Goal: Task Accomplishment & Management: Use online tool/utility

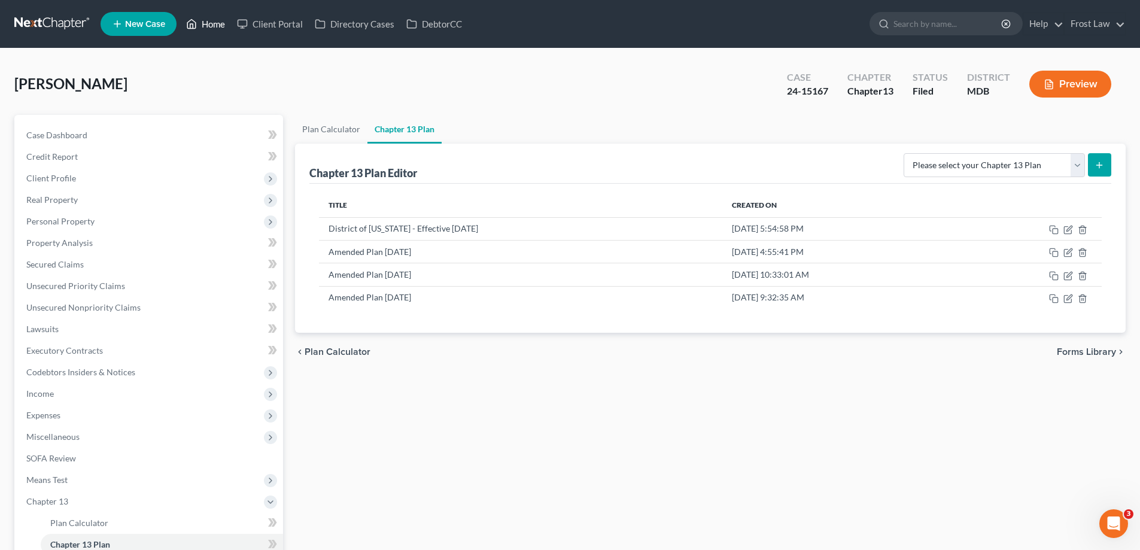
click at [199, 27] on link "Home" at bounding box center [205, 24] width 51 height 22
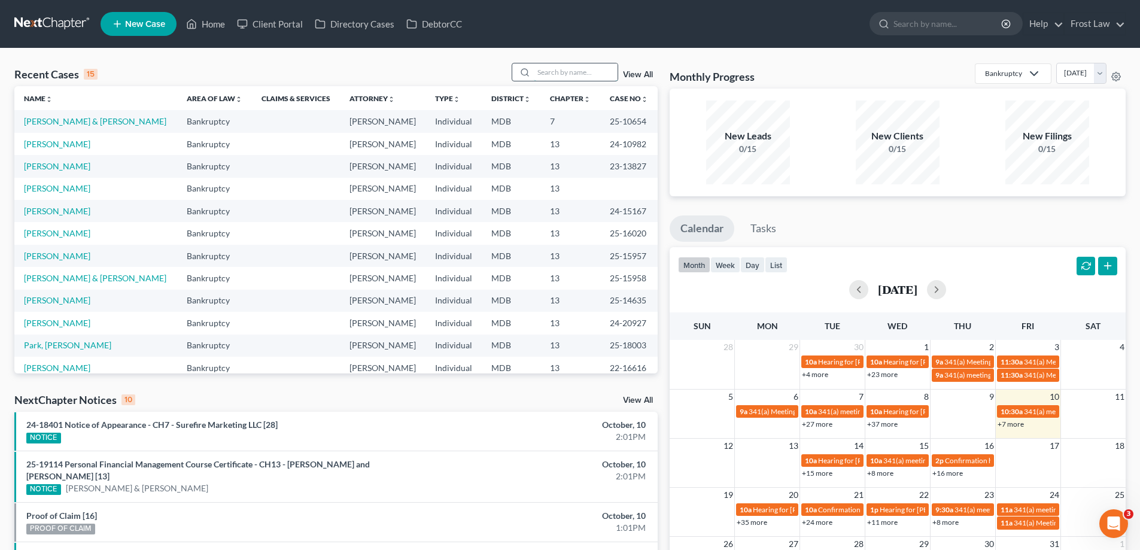
click at [558, 71] on input "search" at bounding box center [576, 71] width 84 height 17
click at [53, 257] on link "[PERSON_NAME]" at bounding box center [57, 256] width 66 height 10
select select "2"
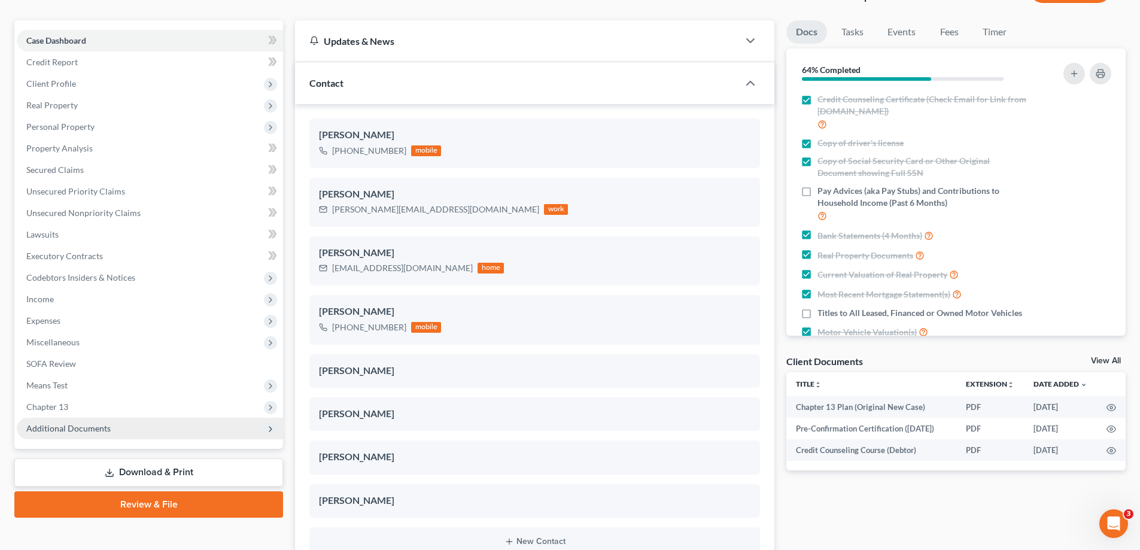
scroll to position [120, 0]
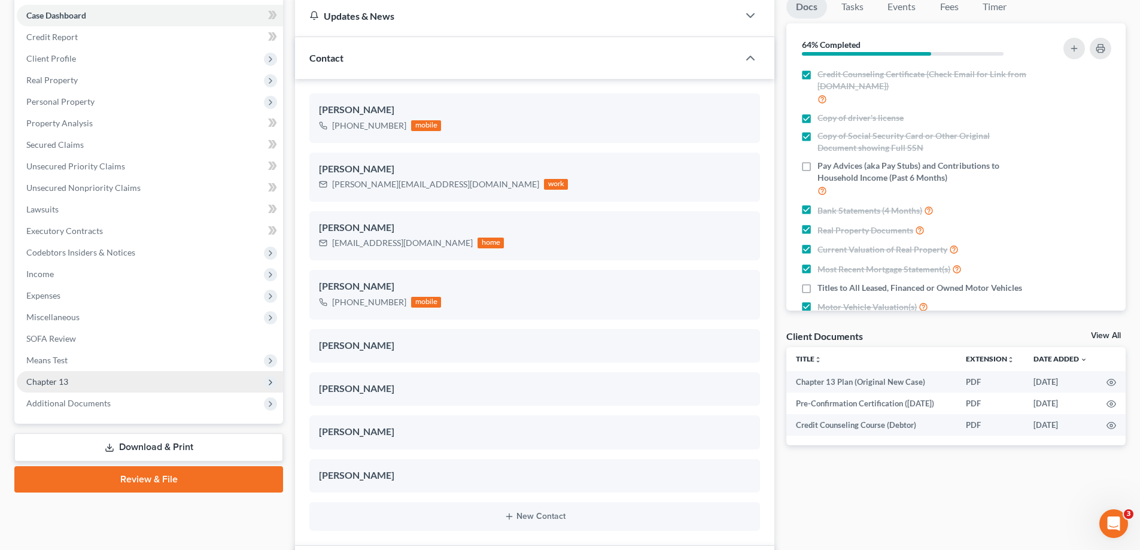
click at [108, 379] on span "Chapter 13" at bounding box center [150, 382] width 266 height 22
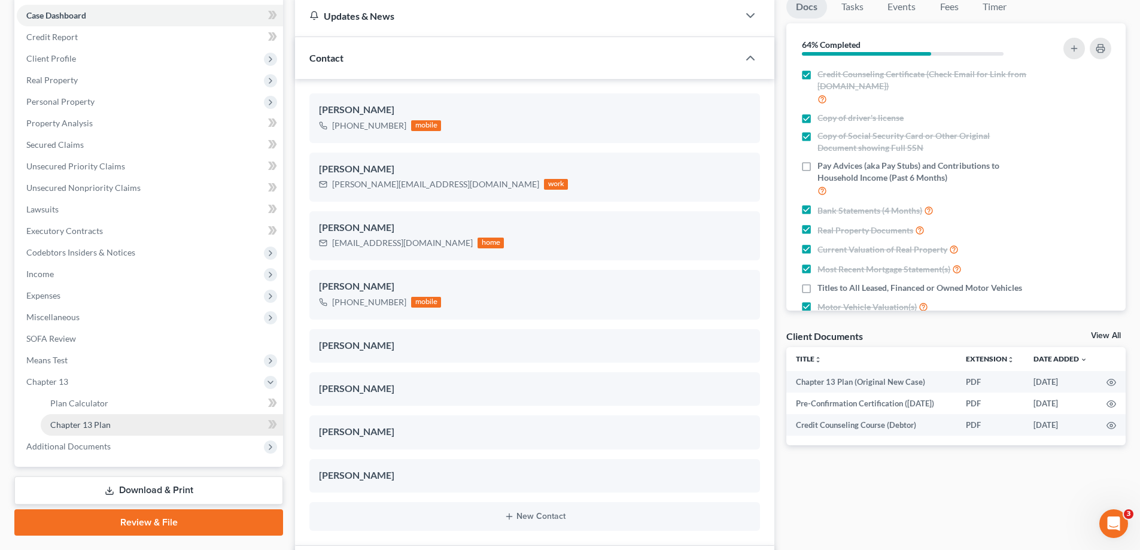
click at [141, 419] on link "Chapter 13 Plan" at bounding box center [162, 425] width 242 height 22
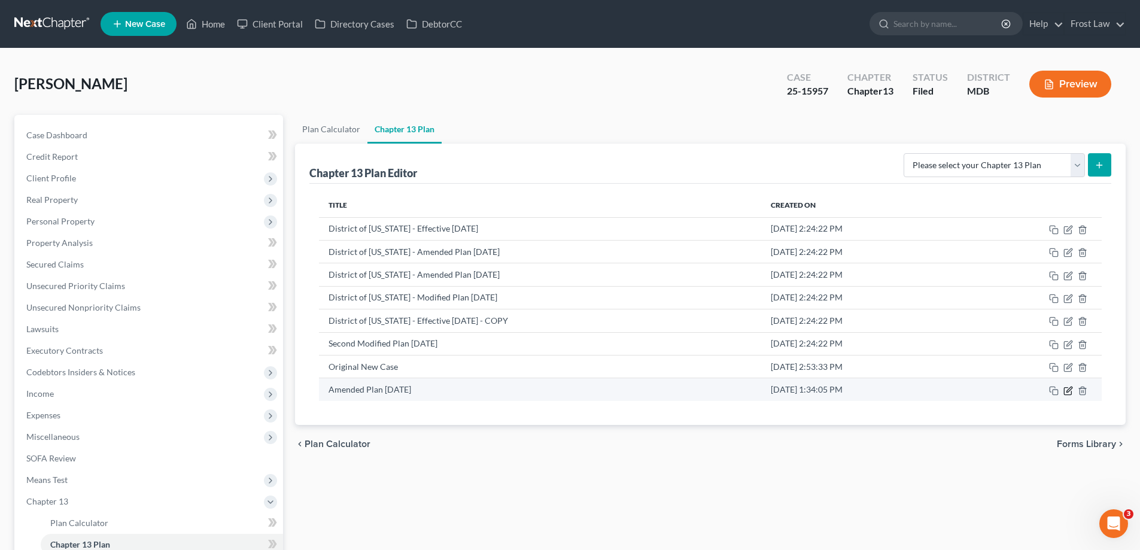
click at [1066, 387] on icon "button" at bounding box center [1067, 390] width 7 height 7
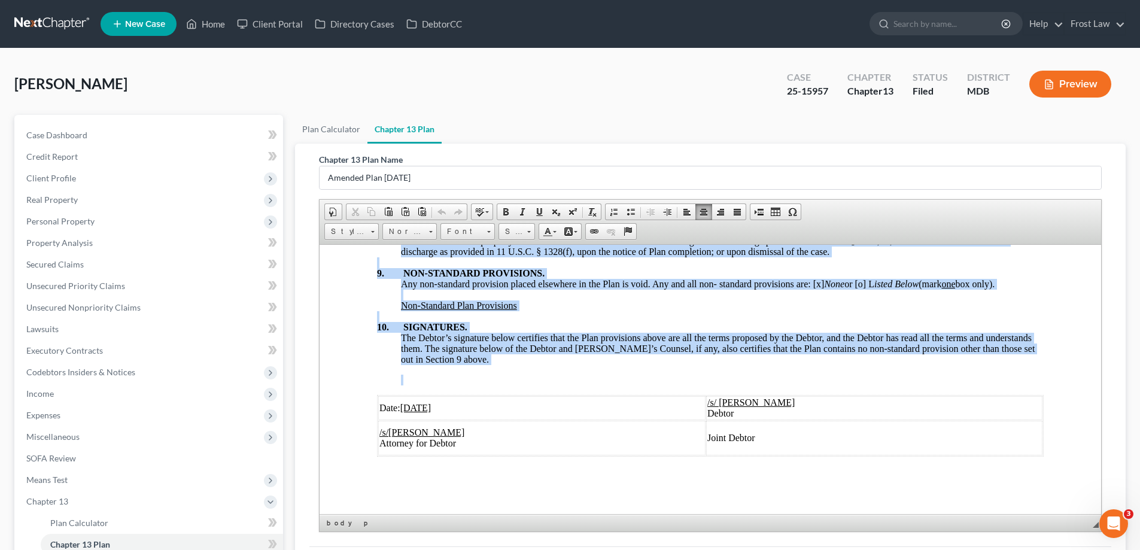
scroll to position [151, 0]
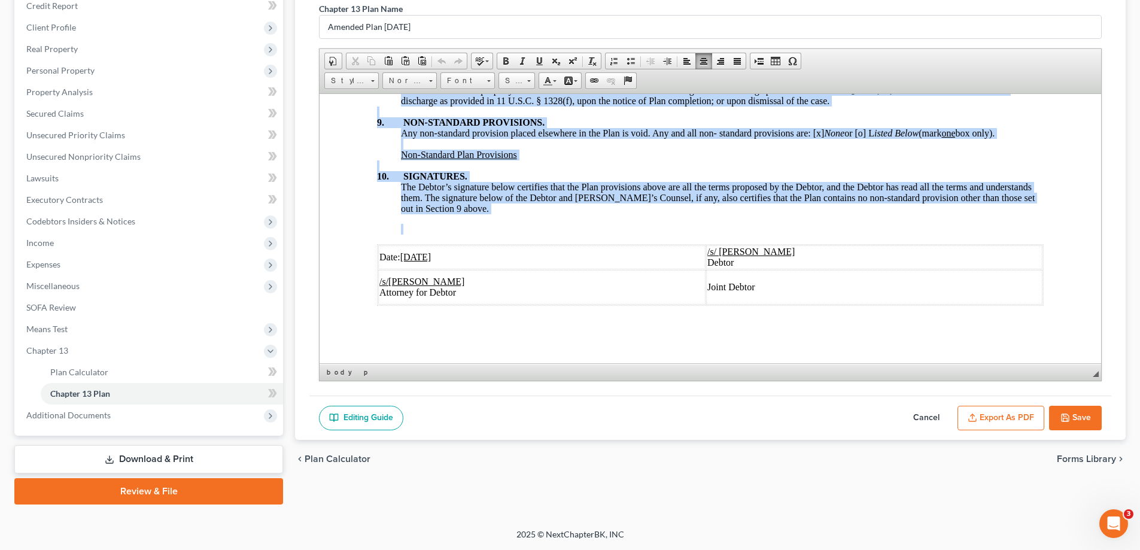
drag, startPoint x: 603, startPoint y: 194, endPoint x: 788, endPoint y: 338, distance: 234.6
click at [524, 77] on link "16" at bounding box center [516, 80] width 37 height 17
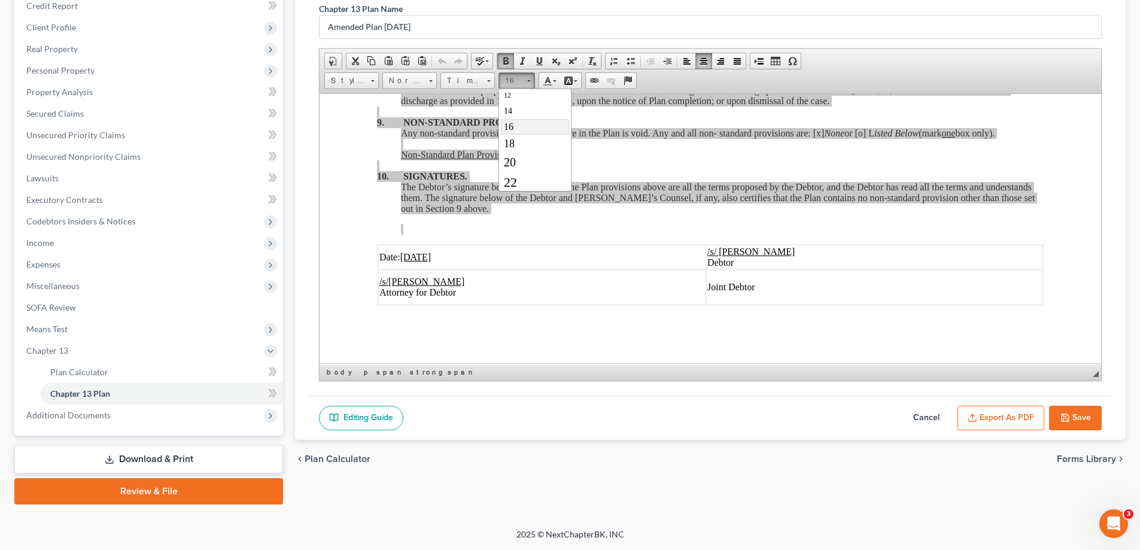
scroll to position [92, 0]
click at [540, 168] on link "22" at bounding box center [535, 171] width 68 height 20
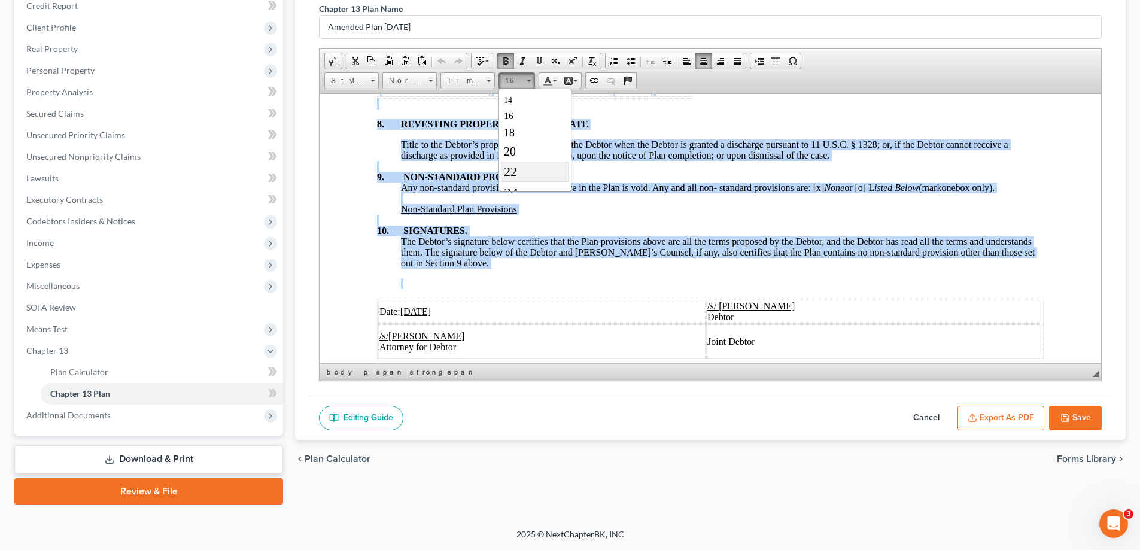
scroll to position [0, 0]
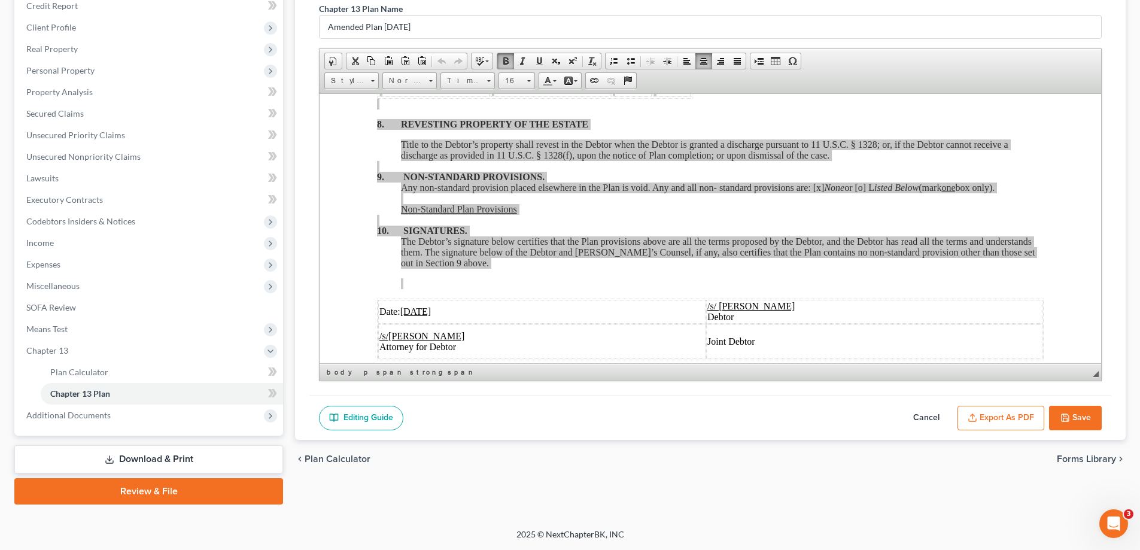
click at [1083, 418] on button "Save" at bounding box center [1075, 418] width 53 height 25
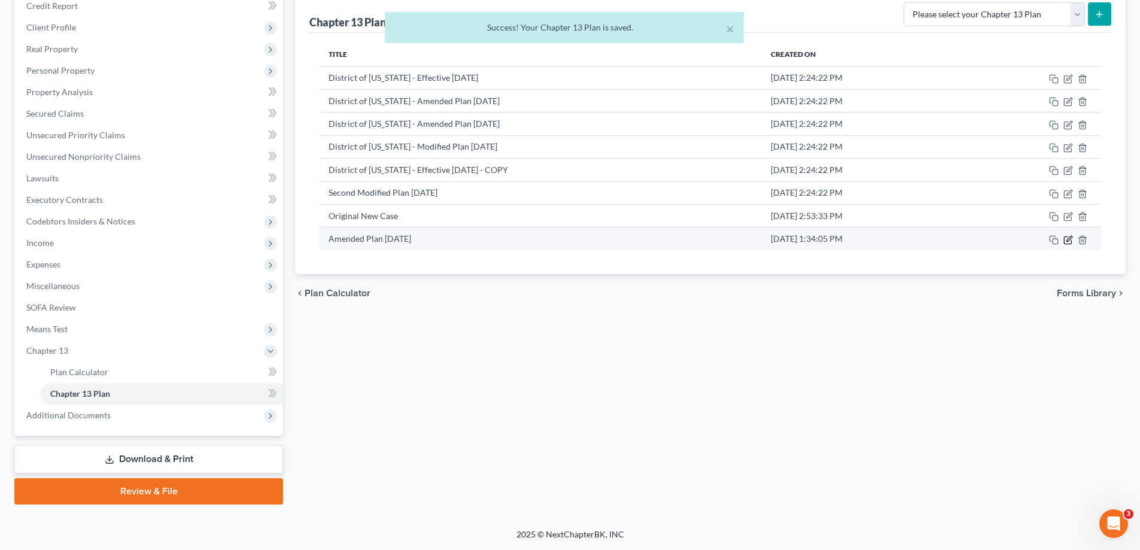
click at [1063, 239] on icon "button" at bounding box center [1068, 240] width 10 height 10
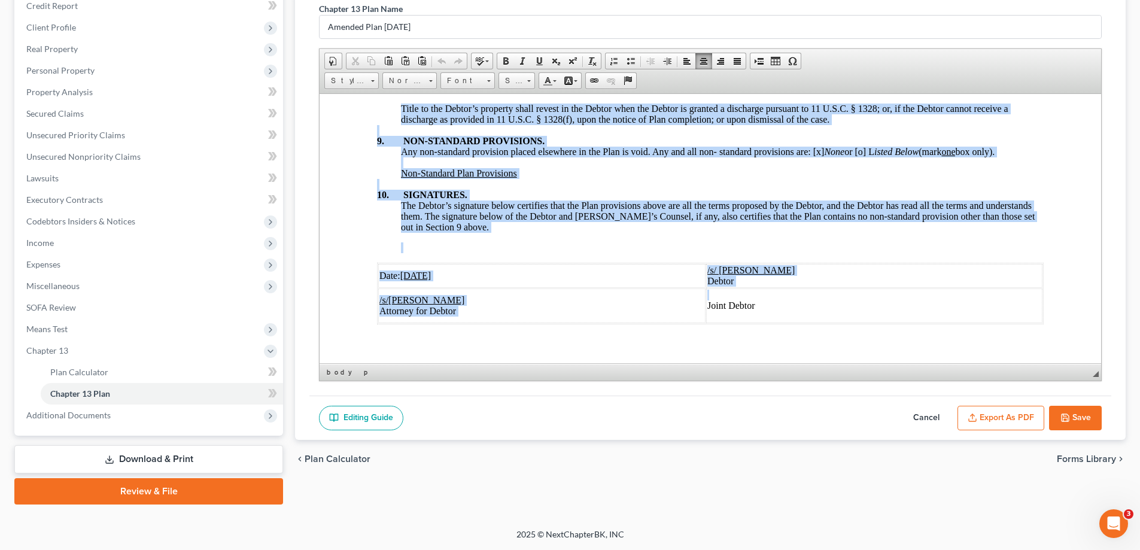
scroll to position [3980, 0]
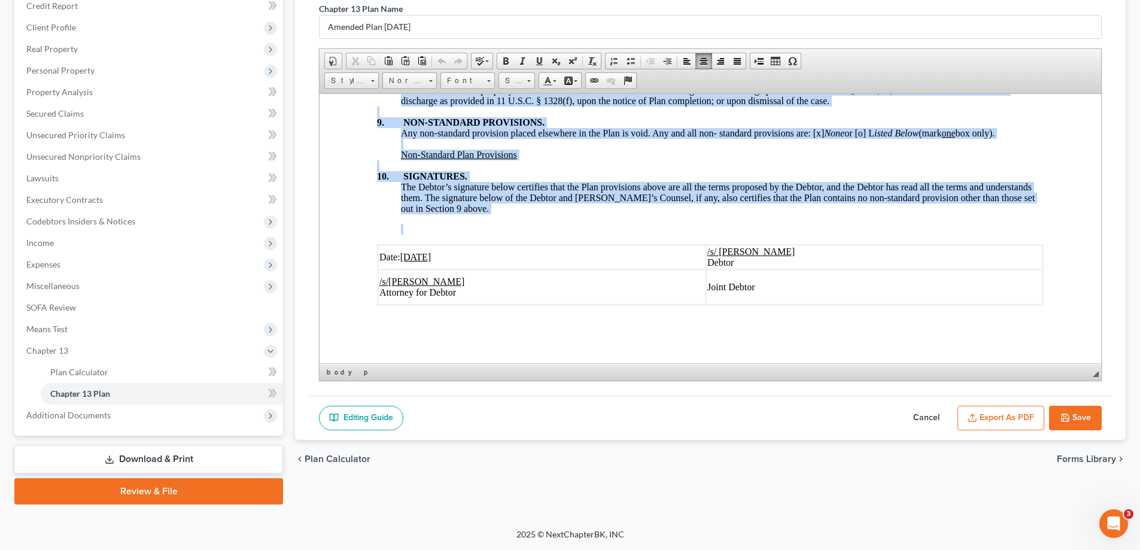
drag, startPoint x: 611, startPoint y: 191, endPoint x: 916, endPoint y: 329, distance: 335.0
click at [527, 79] on link "Size" at bounding box center [516, 80] width 37 height 17
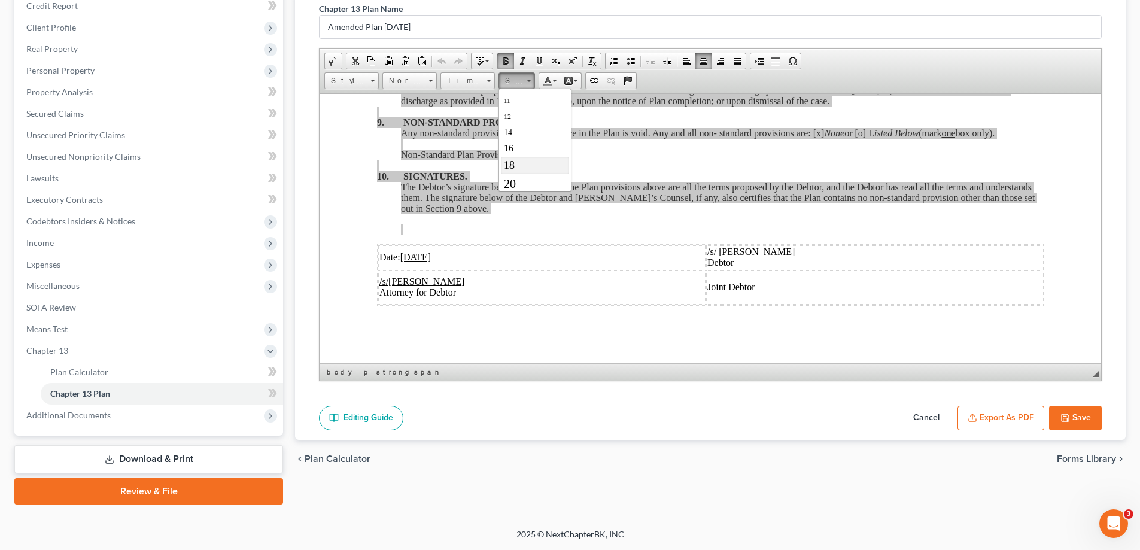
scroll to position [120, 0]
click at [527, 145] on link "22" at bounding box center [535, 143] width 68 height 20
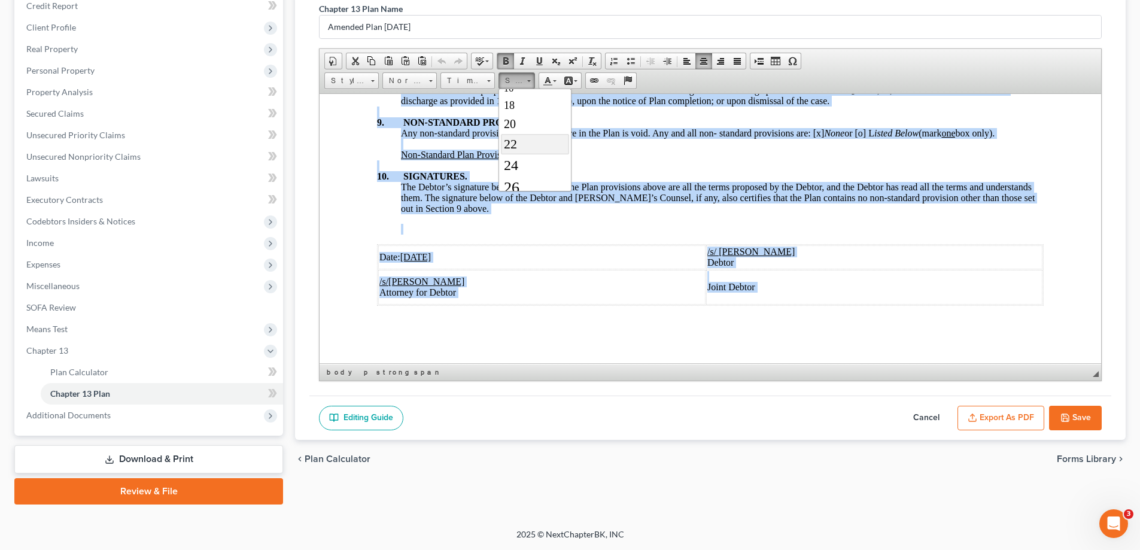
scroll to position [0, 0]
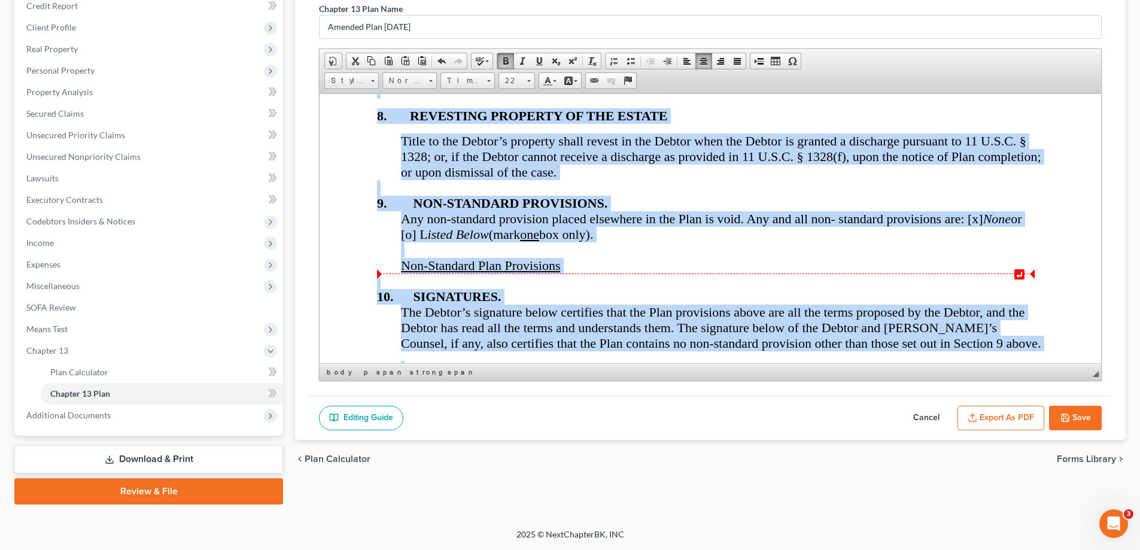
click at [691, 273] on div "Non-Standard Plan Provisions" at bounding box center [722, 265] width 643 height 16
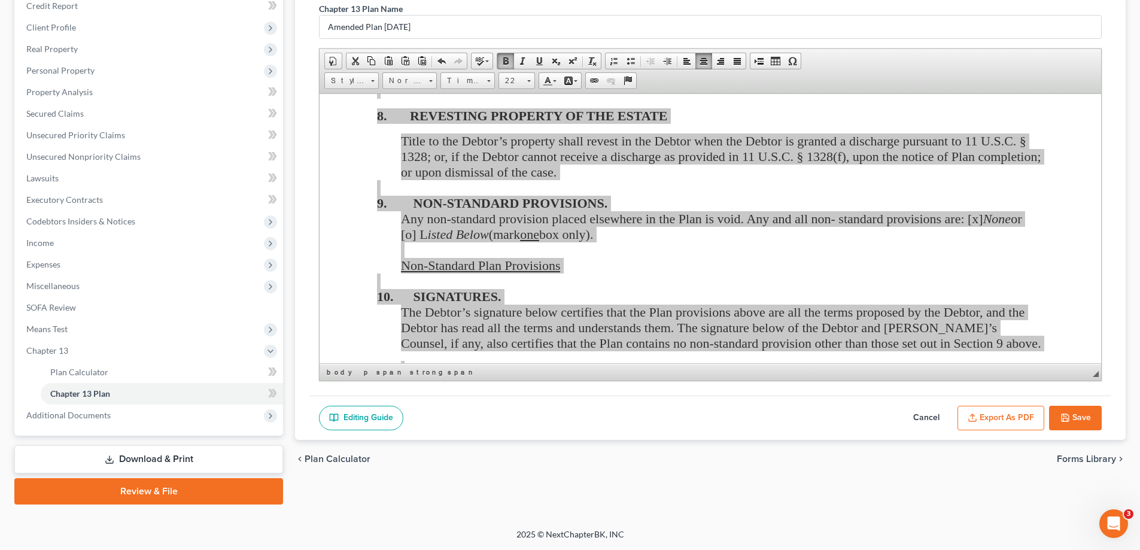
click at [1081, 415] on button "Save" at bounding box center [1075, 418] width 53 height 25
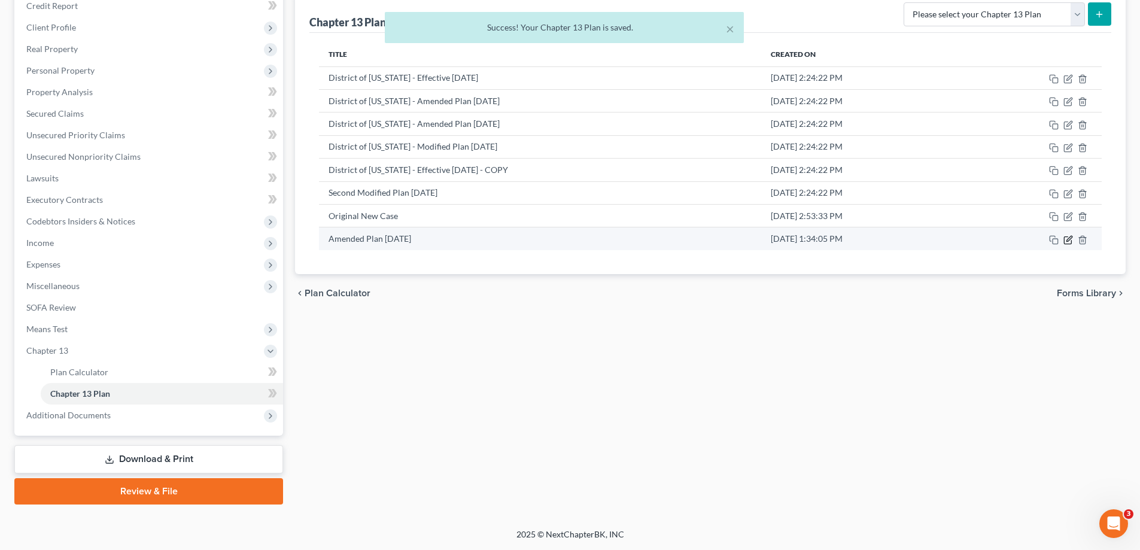
click at [1065, 238] on icon "button" at bounding box center [1067, 239] width 7 height 7
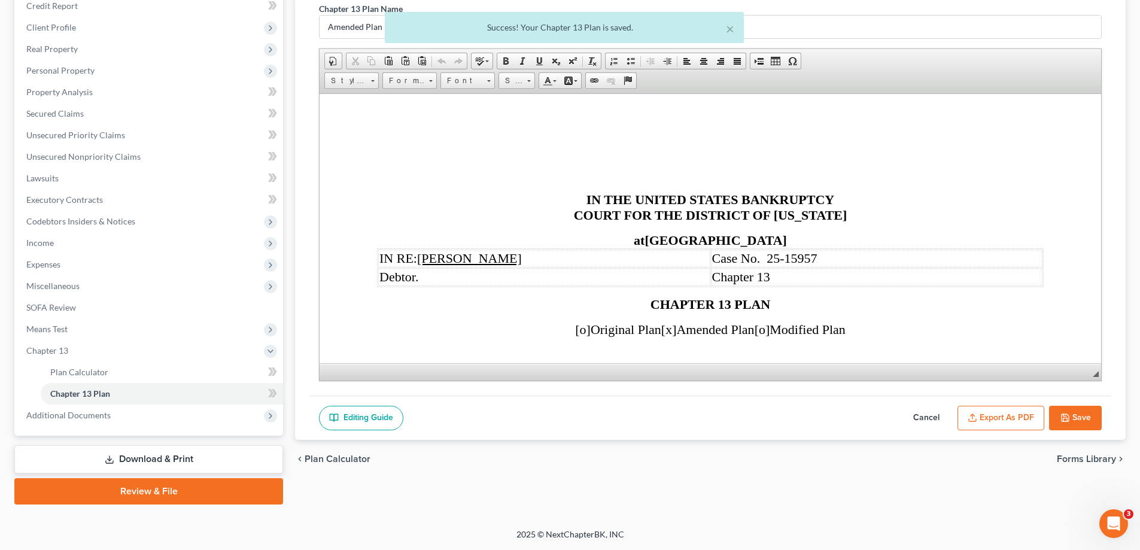
click at [1013, 409] on button "Export as PDF" at bounding box center [1000, 418] width 87 height 25
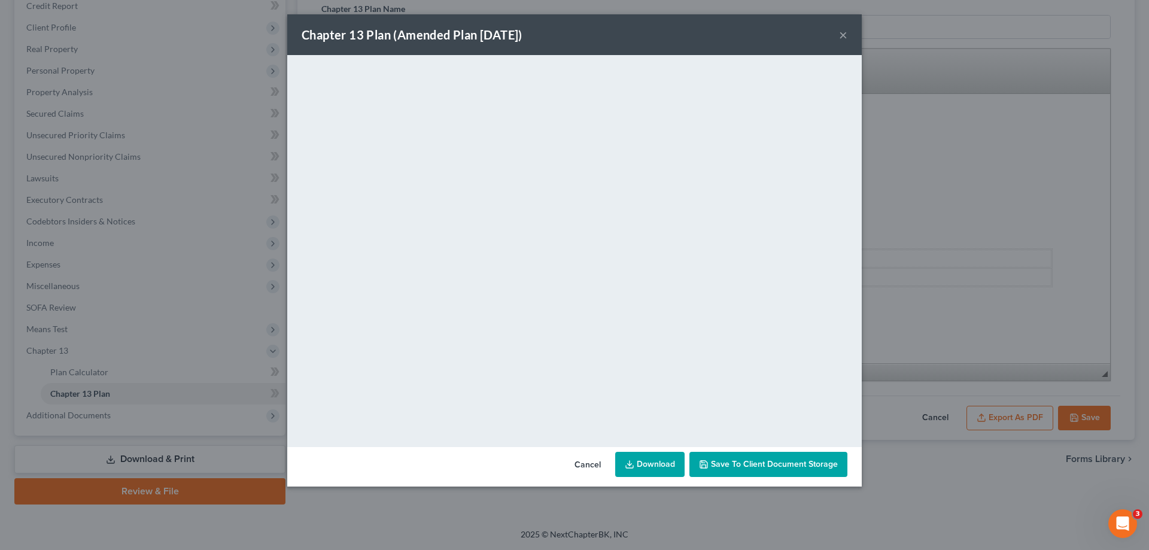
click at [835, 31] on div "Chapter 13 Plan (Amended Plan [DATE]) ×" at bounding box center [574, 34] width 574 height 41
click at [839, 31] on button "×" at bounding box center [843, 35] width 8 height 14
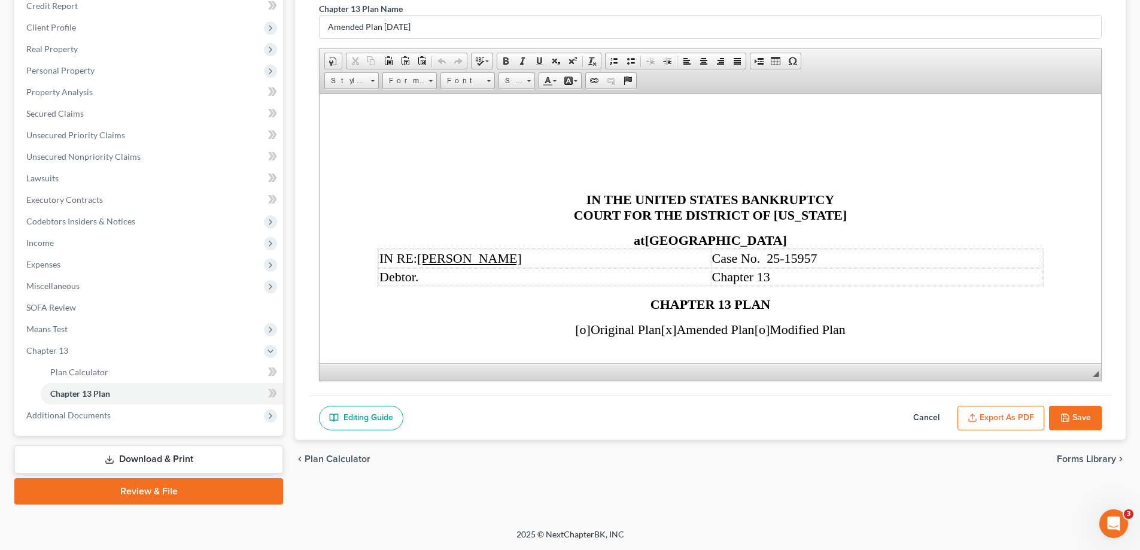
drag, startPoint x: 1070, startPoint y: 422, endPoint x: 1063, endPoint y: 416, distance: 8.5
click at [1069, 421] on button "Save" at bounding box center [1075, 418] width 53 height 25
